Goal: Check status: Check status

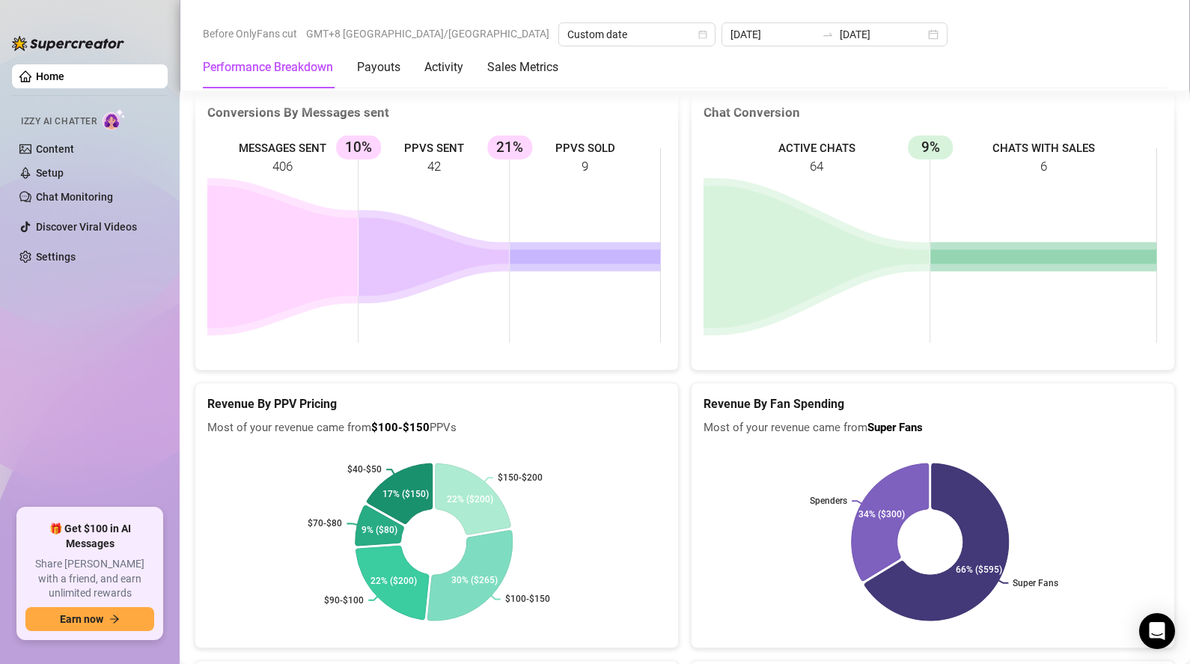
scroll to position [1934, 0]
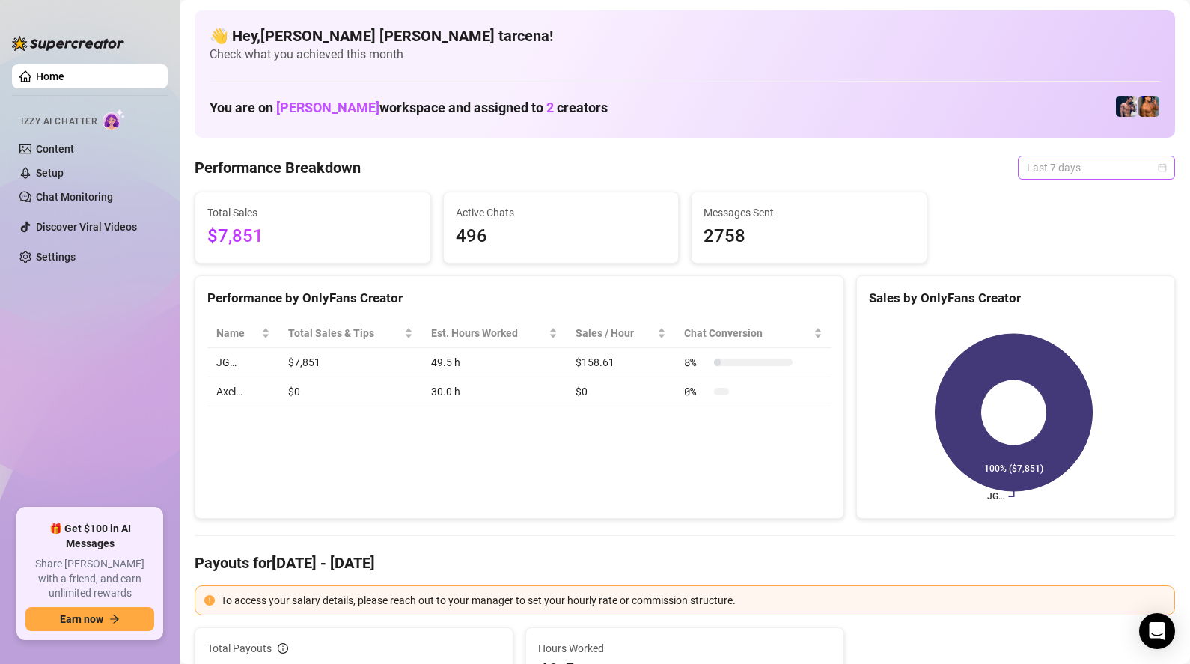
click at [1075, 178] on span "Last 7 days" at bounding box center [1096, 167] width 139 height 22
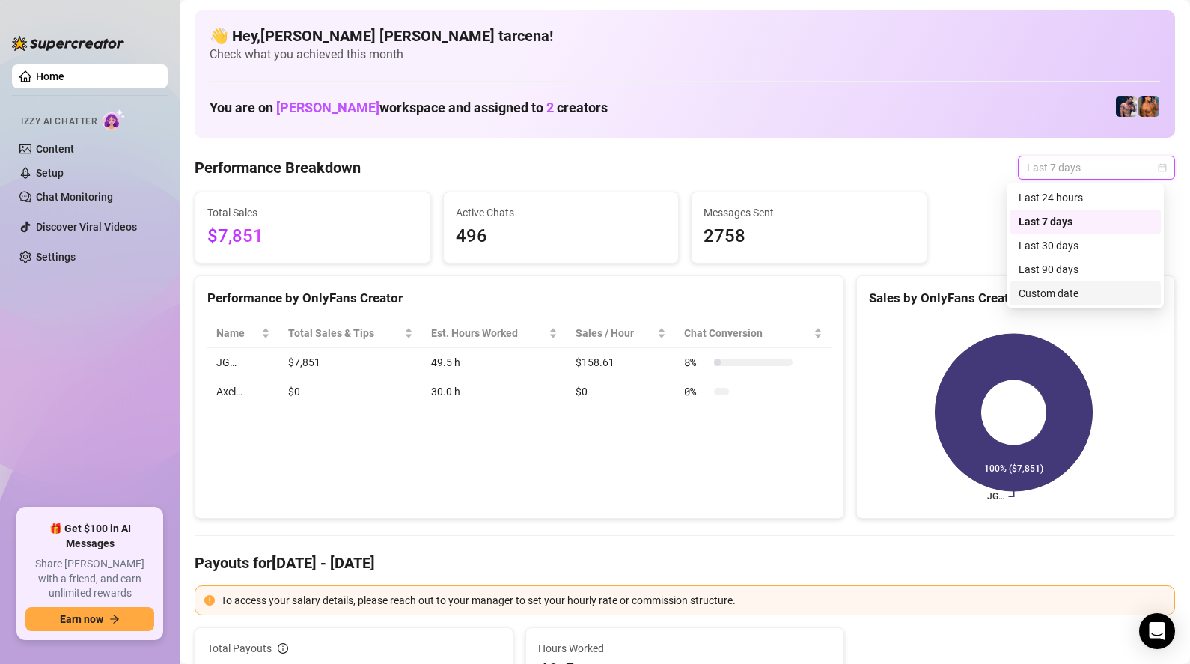
click at [1079, 301] on div "Custom date" at bounding box center [1085, 293] width 133 height 16
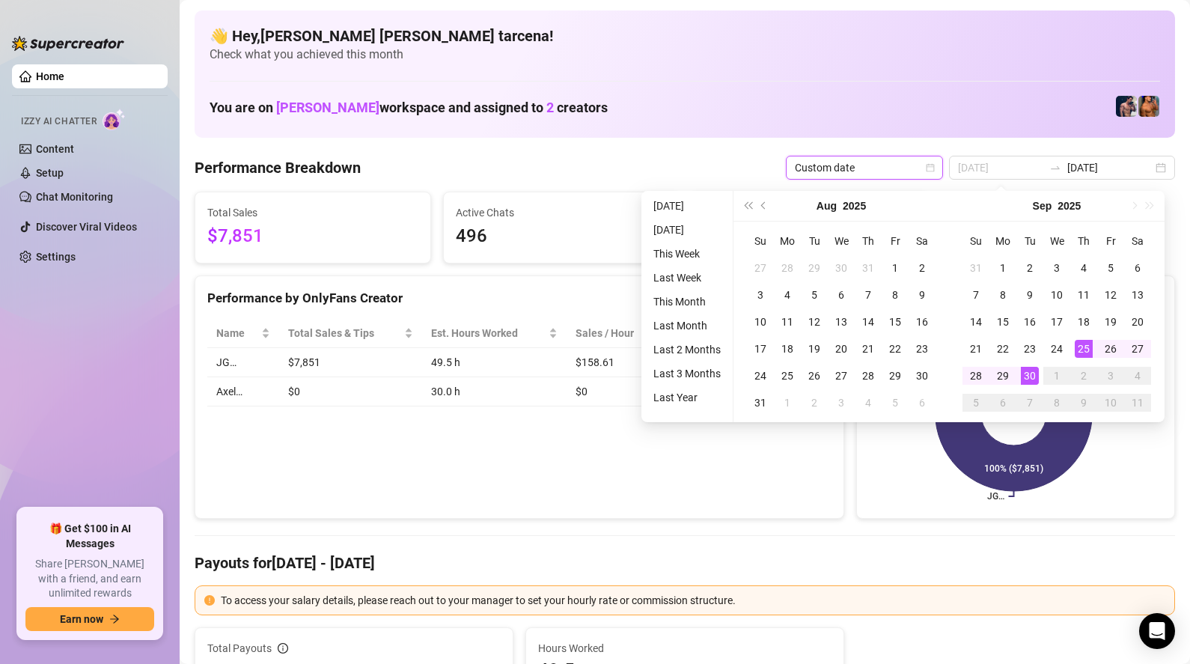
type input "[DATE]"
click at [1036, 373] on div "30" at bounding box center [1030, 376] width 18 height 18
type input "[DATE]"
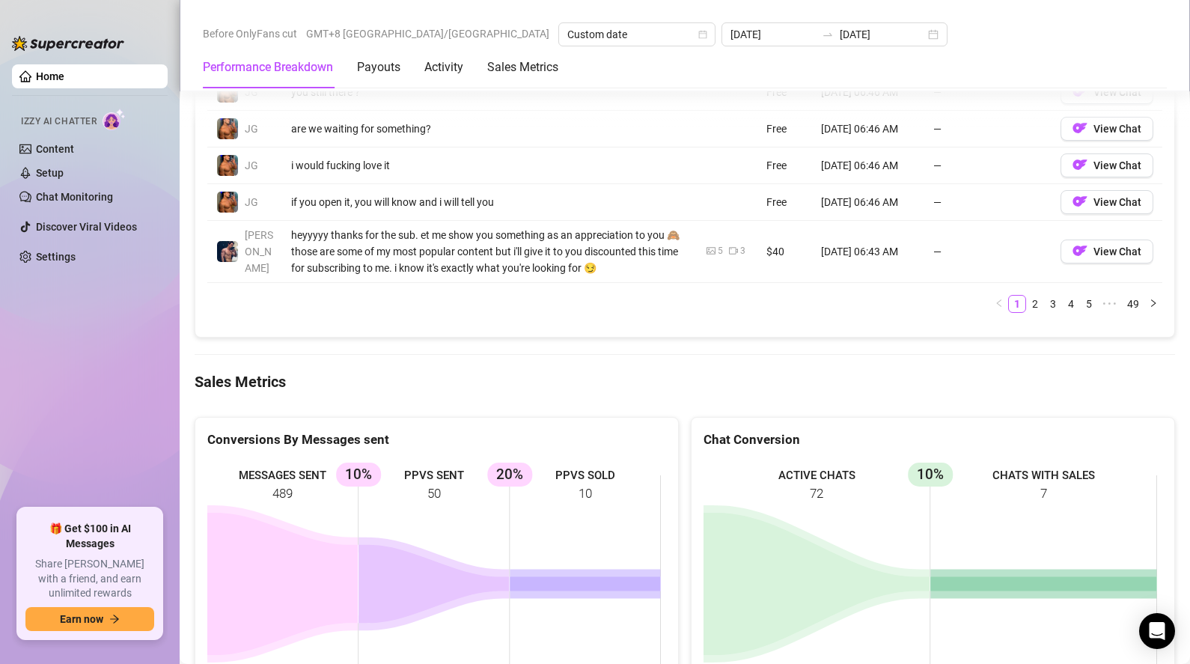
scroll to position [1815, 0]
